Goal: Transaction & Acquisition: Purchase product/service

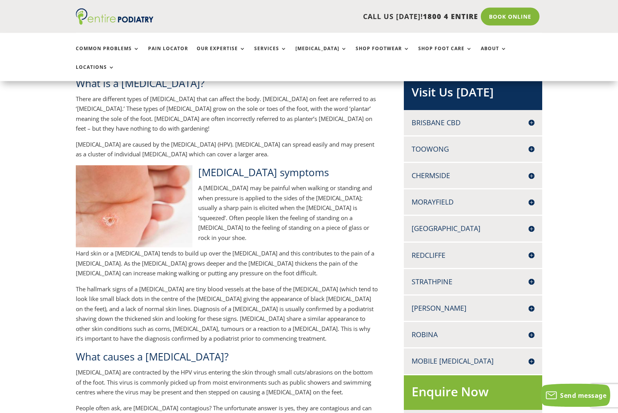
scroll to position [173, 0]
click at [520, 224] on h4 "[GEOGRAPHIC_DATA]" at bounding box center [473, 229] width 123 height 10
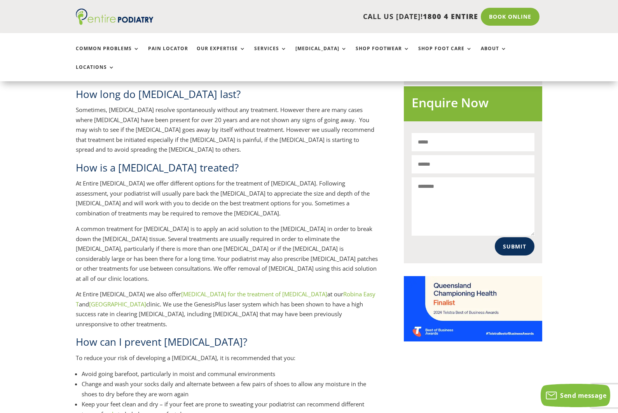
scroll to position [556, 0]
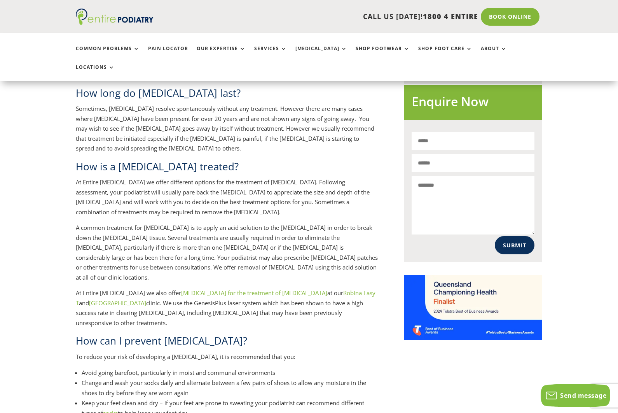
click at [115, 409] on link "socks" at bounding box center [110, 413] width 15 height 8
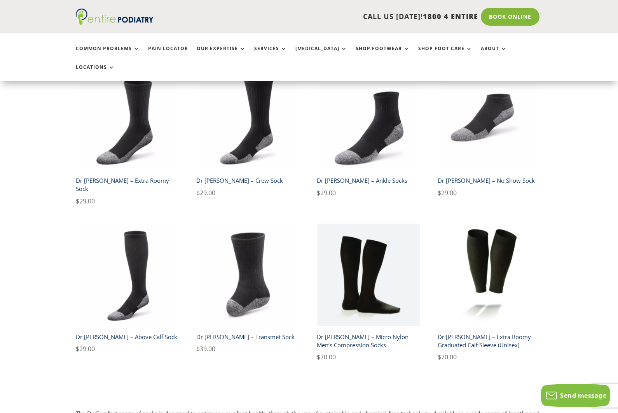
scroll to position [220, 0]
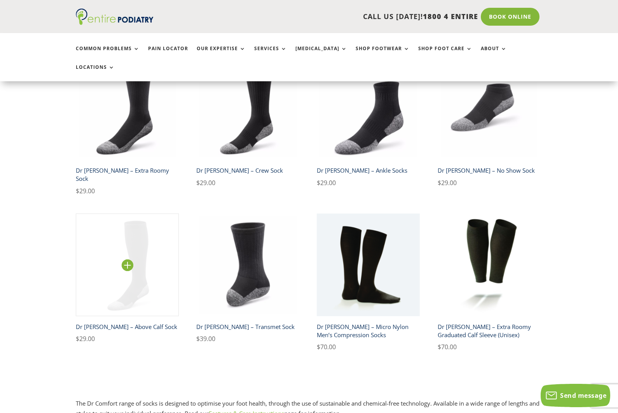
click at [159, 279] on img at bounding box center [127, 264] width 103 height 103
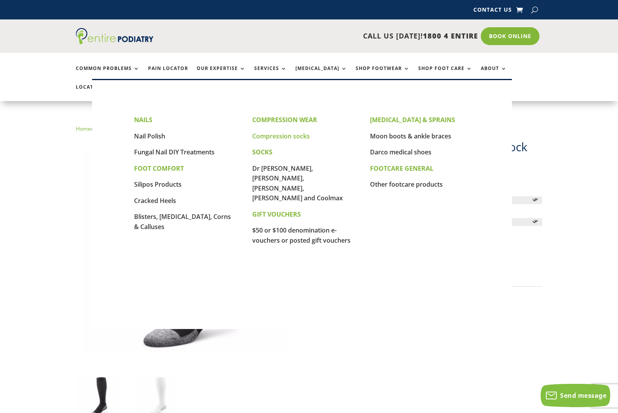
click at [298, 137] on link "Compression socks" at bounding box center [281, 136] width 58 height 9
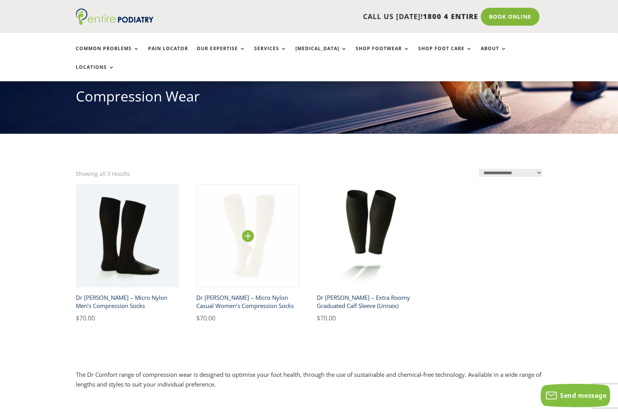
click at [259, 248] on img at bounding box center [247, 235] width 103 height 103
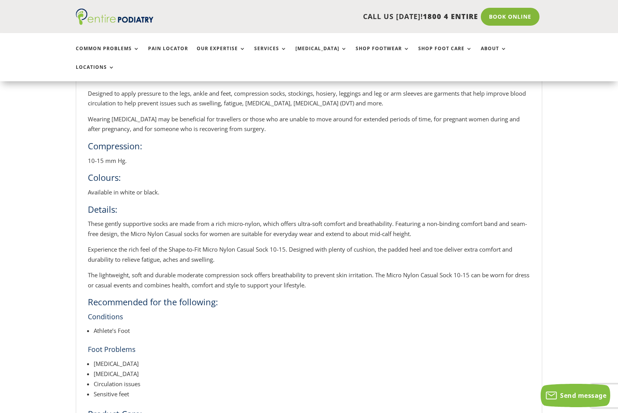
scroll to position [324, 0]
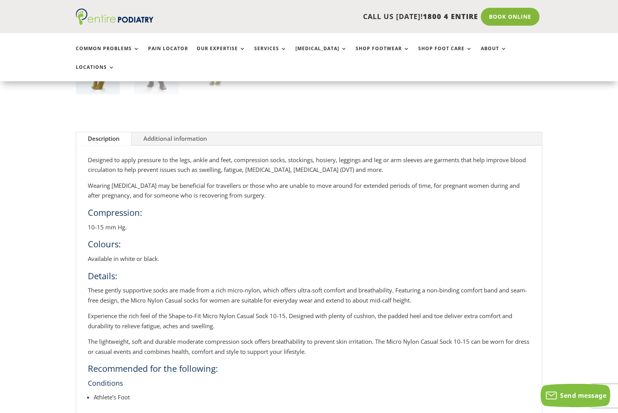
click at [174, 132] on link "Additional information" at bounding box center [175, 138] width 87 height 13
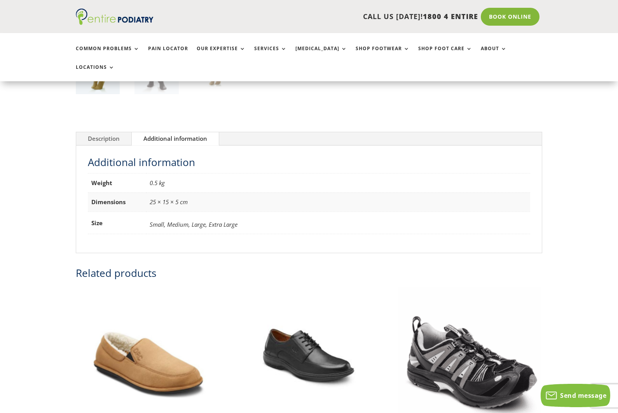
click at [121, 132] on link "Description" at bounding box center [103, 138] width 55 height 13
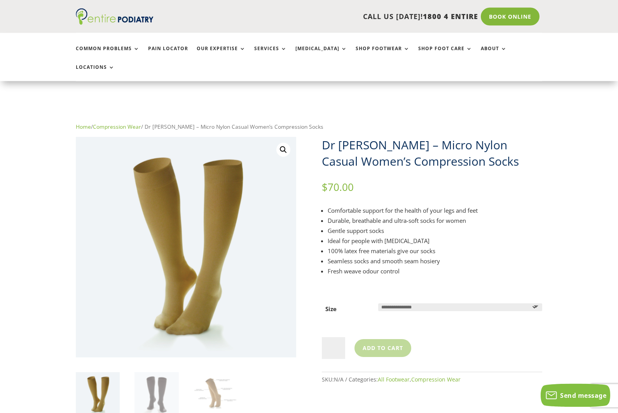
scroll to position [0, 0]
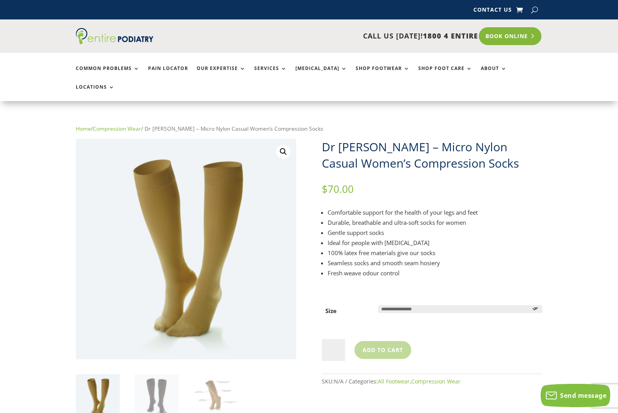
click at [518, 44] on link "Book Online" at bounding box center [510, 36] width 63 height 18
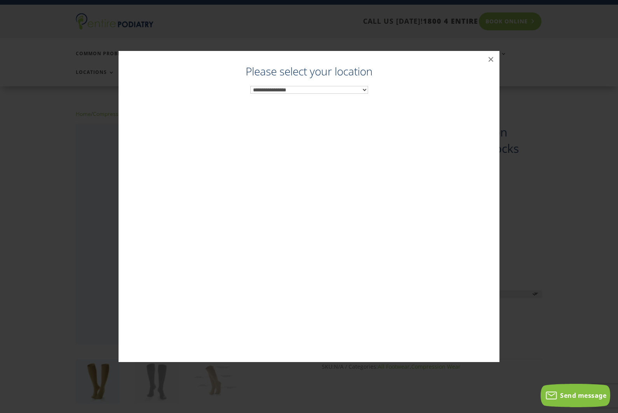
scroll to position [18, 0]
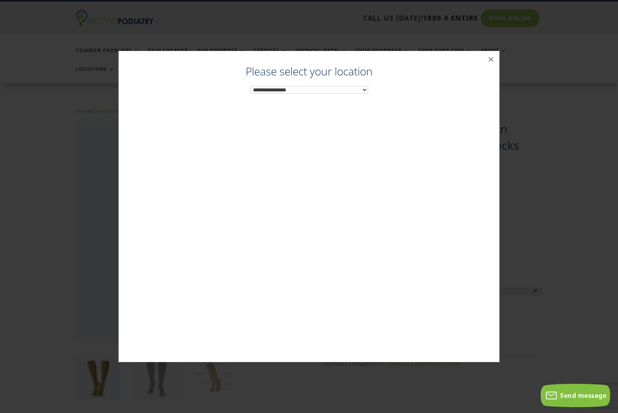
click at [346, 89] on select "**********" at bounding box center [309, 90] width 118 height 8
click at [356, 87] on select "**********" at bounding box center [309, 90] width 118 height 8
click at [355, 91] on select "**********" at bounding box center [309, 90] width 118 height 8
click at [488, 60] on button "×" at bounding box center [491, 59] width 17 height 17
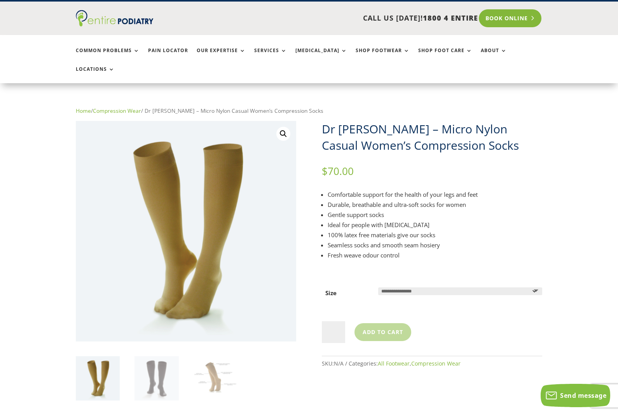
click at [507, 14] on link "Book Online" at bounding box center [510, 18] width 63 height 18
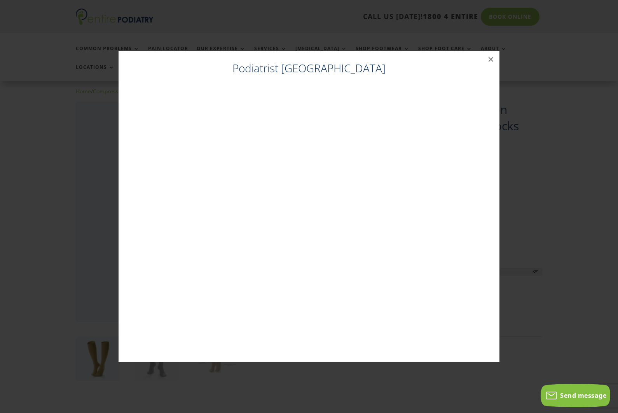
scroll to position [39, 0]
click at [329, 70] on h4 "Podiatrist [GEOGRAPHIC_DATA]" at bounding box center [309, 70] width 366 height 19
click at [492, 66] on div "Podiatrist [GEOGRAPHIC_DATA] ×" at bounding box center [309, 206] width 381 height 311
click at [491, 50] on div "Podiatrist [GEOGRAPHIC_DATA] ×" at bounding box center [309, 206] width 612 height 327
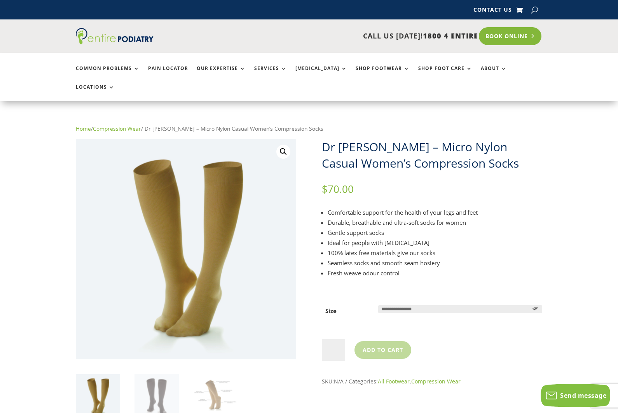
click at [521, 34] on link "Book Online" at bounding box center [510, 36] width 63 height 18
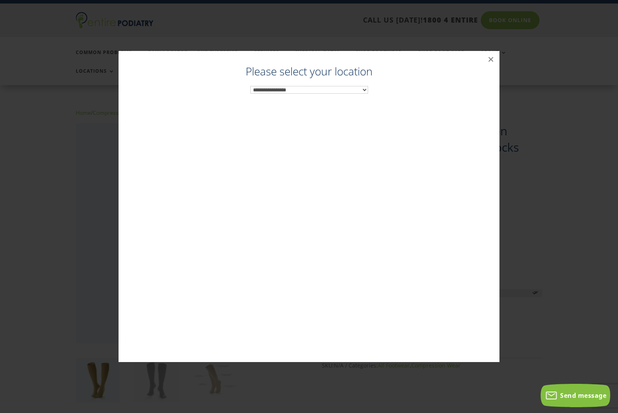
scroll to position [18, 0]
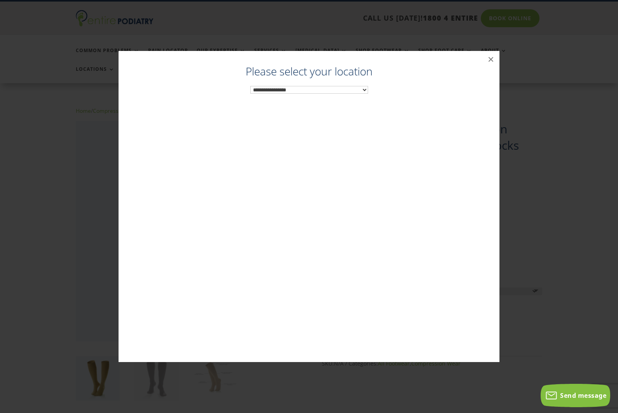
click at [351, 90] on select "**********" at bounding box center [309, 90] width 118 height 8
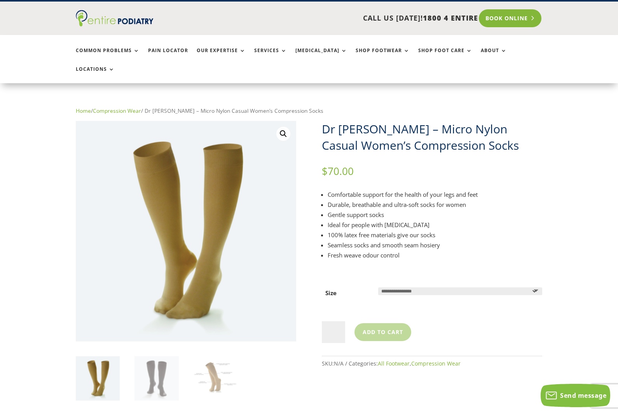
click at [529, 19] on link "Book Online" at bounding box center [510, 18] width 63 height 18
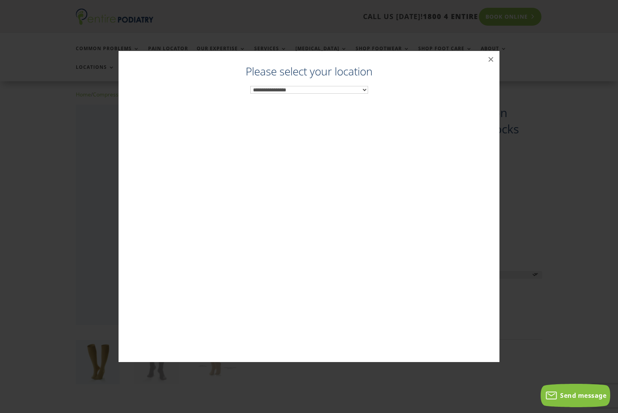
scroll to position [39, 0]
click at [352, 93] on select "**********" at bounding box center [309, 90] width 118 height 8
click at [492, 57] on button "×" at bounding box center [491, 59] width 17 height 17
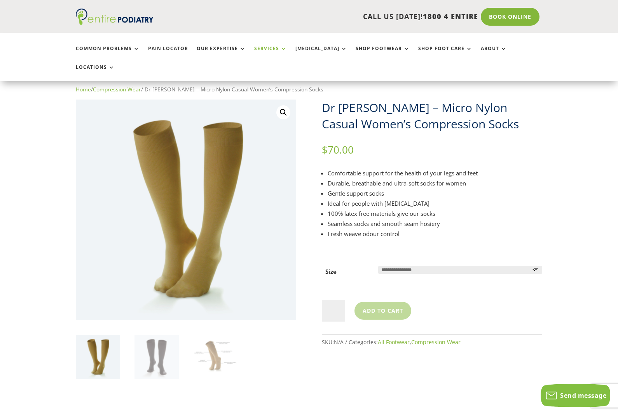
click at [278, 46] on link "Services" at bounding box center [270, 54] width 33 height 17
